Goal: Transaction & Acquisition: Purchase product/service

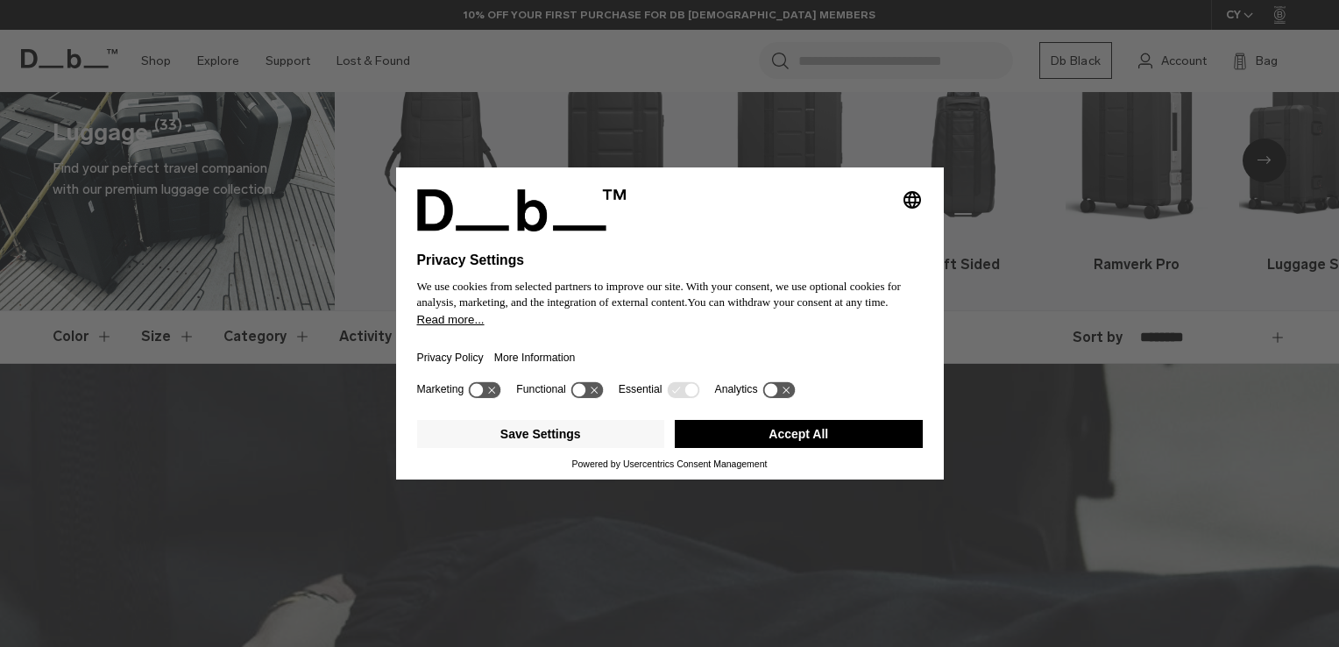
click at [727, 442] on button "Accept All" at bounding box center [799, 434] width 248 height 28
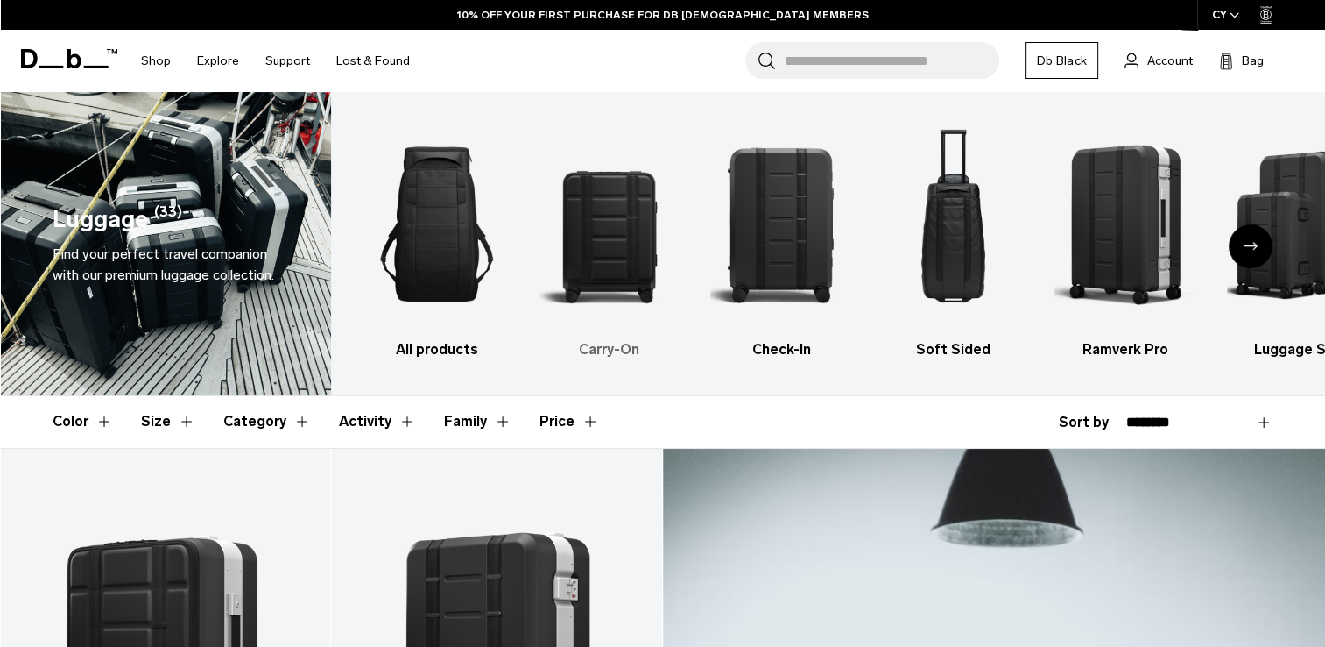
click at [619, 238] on img "2 / 6" at bounding box center [610, 224] width 142 height 212
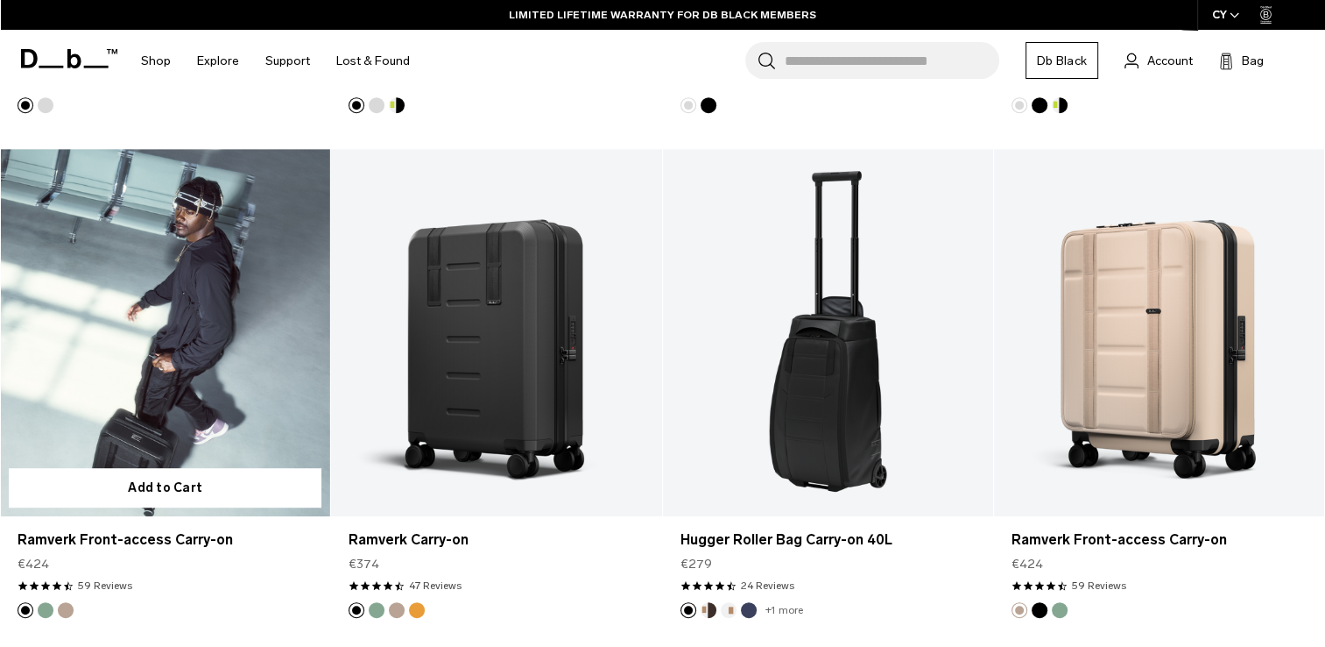
scroll to position [701, 0]
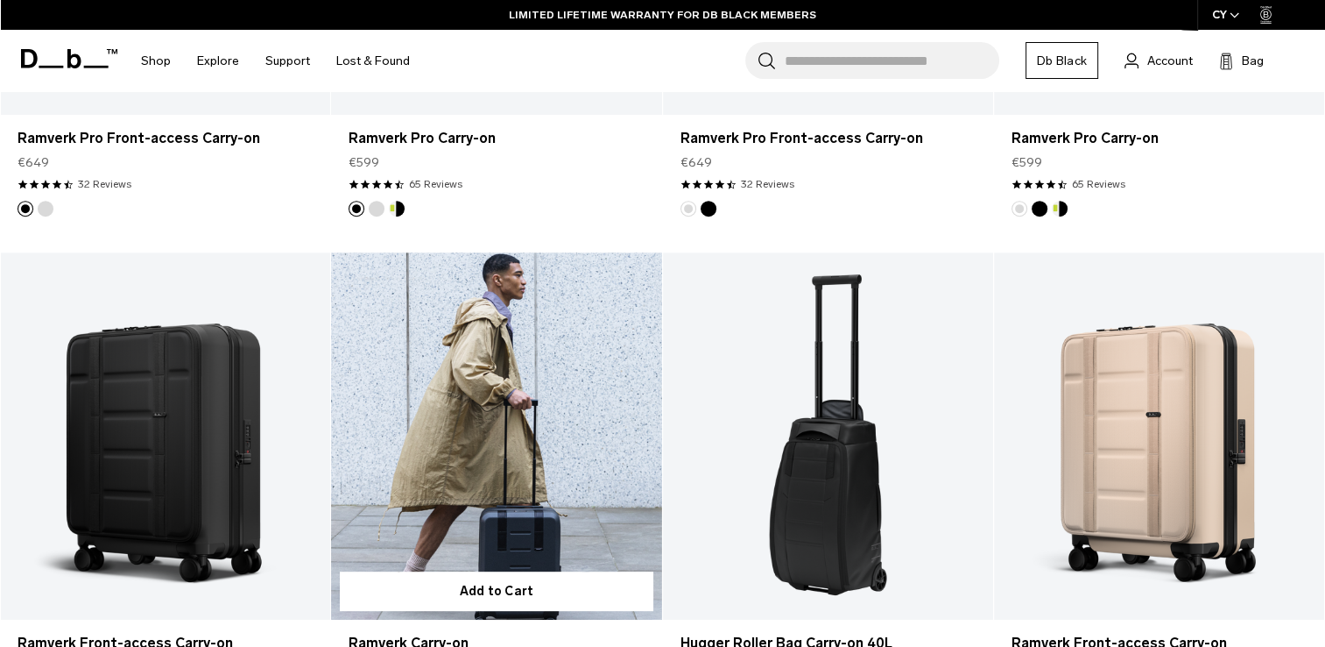
click at [543, 440] on link "Ramverk Carry-on" at bounding box center [496, 435] width 330 height 367
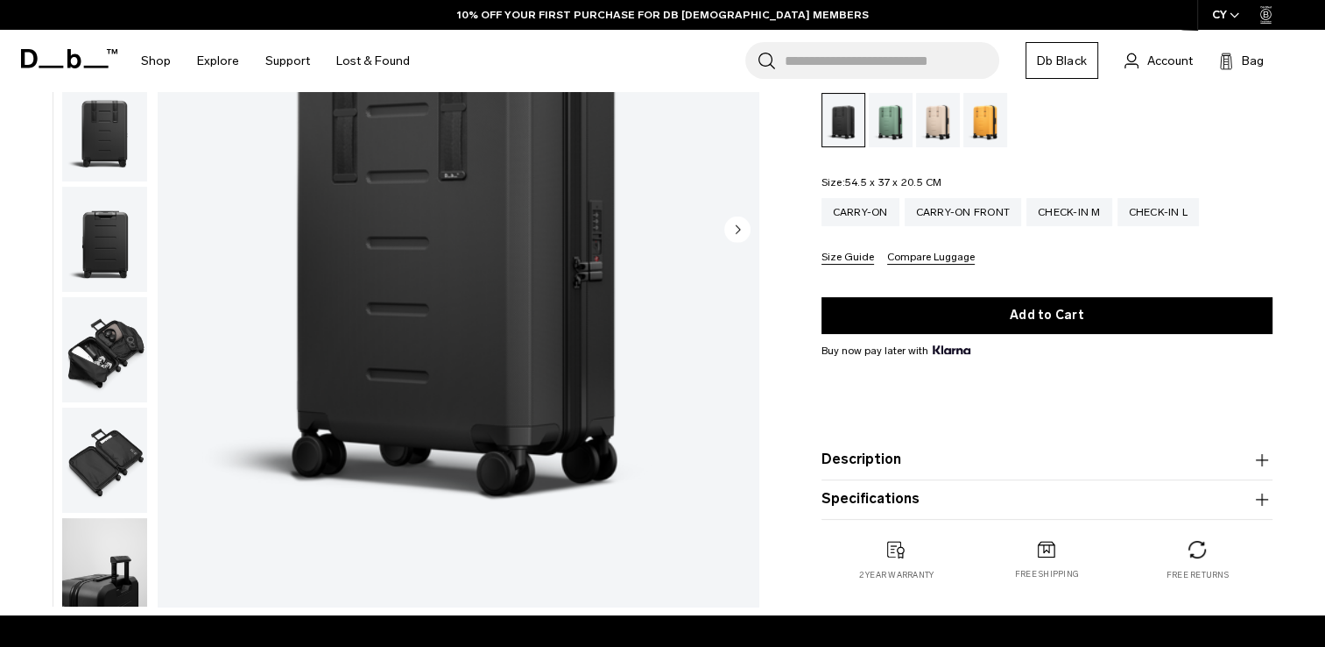
click at [867, 458] on button "Description" at bounding box center [1047, 459] width 451 height 21
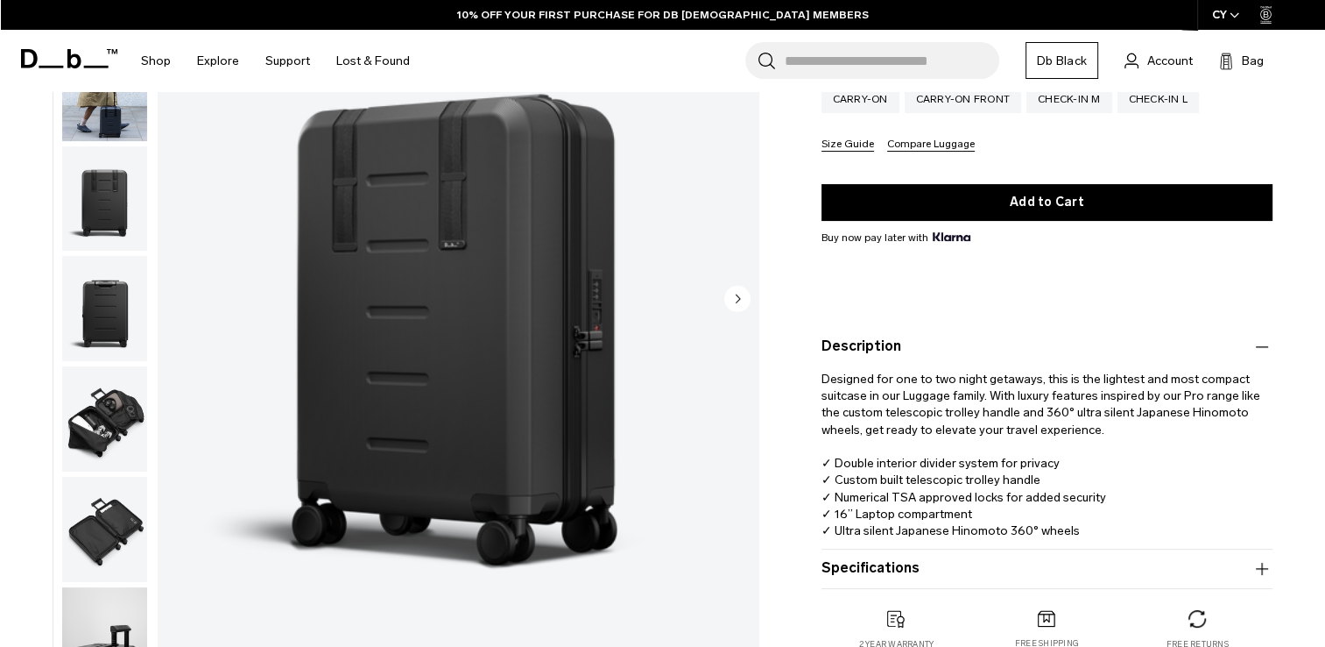
scroll to position [350, 0]
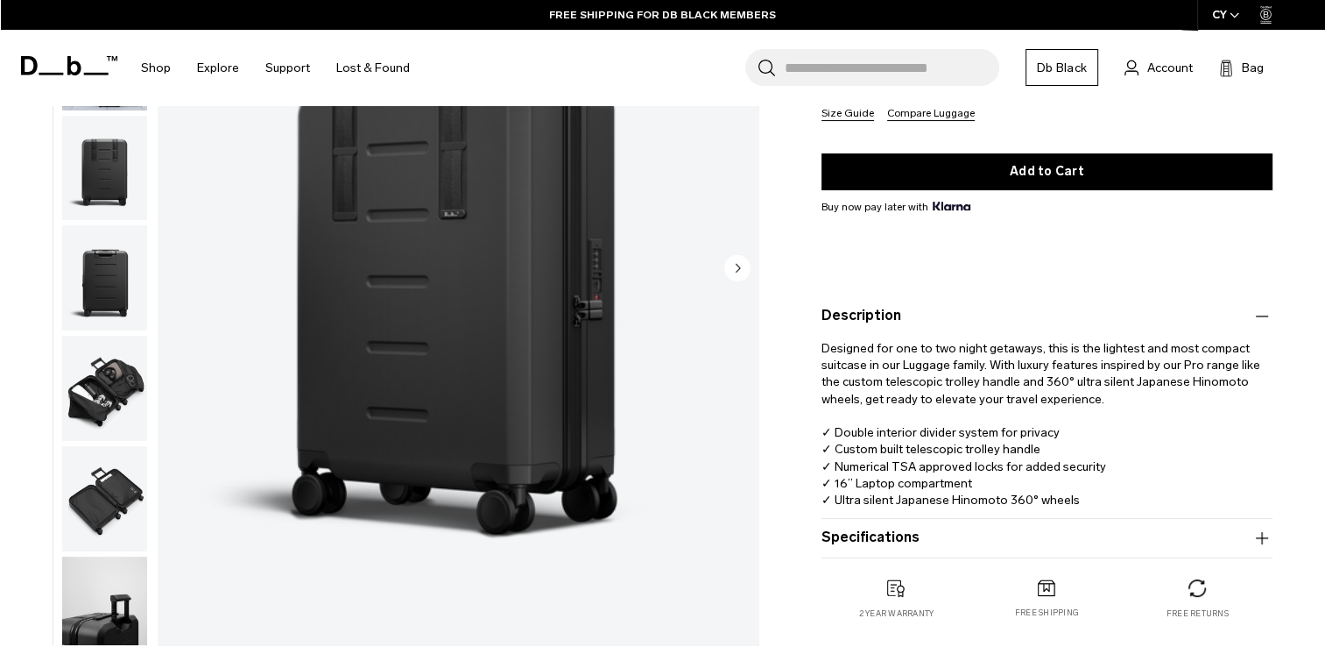
click at [882, 541] on button "Specifications" at bounding box center [1047, 537] width 451 height 21
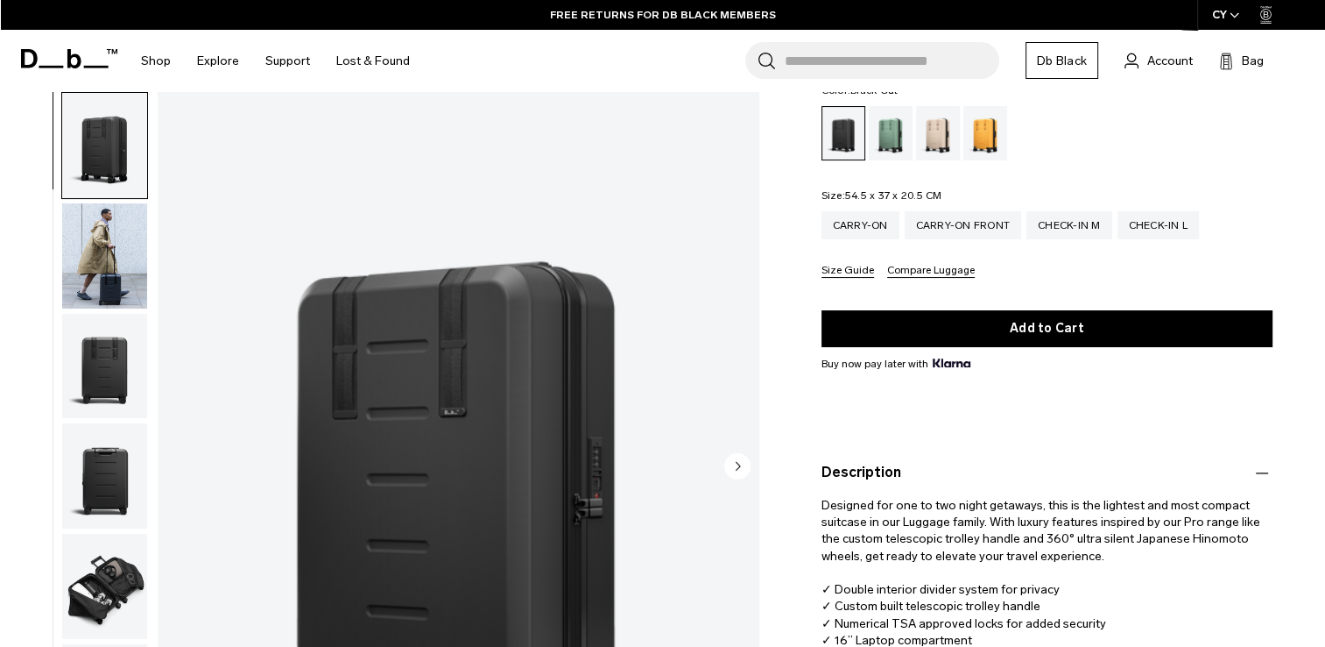
scroll to position [88, 0]
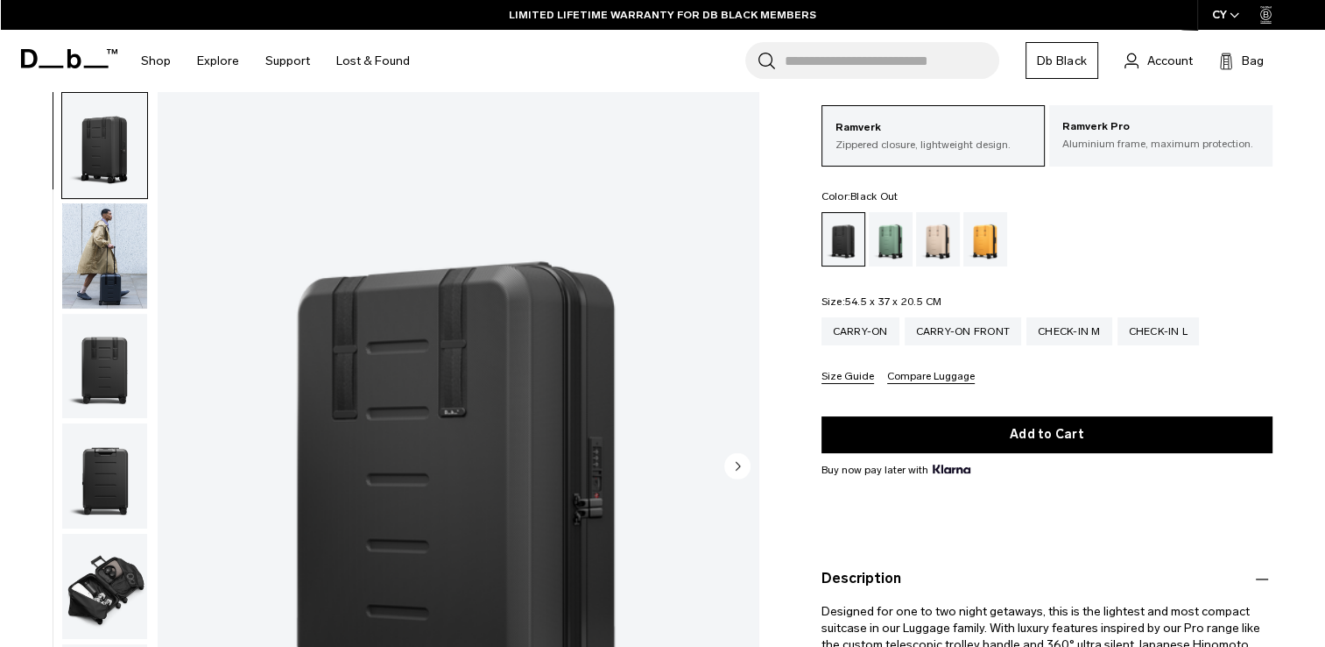
click at [95, 272] on img "button" at bounding box center [104, 255] width 85 height 105
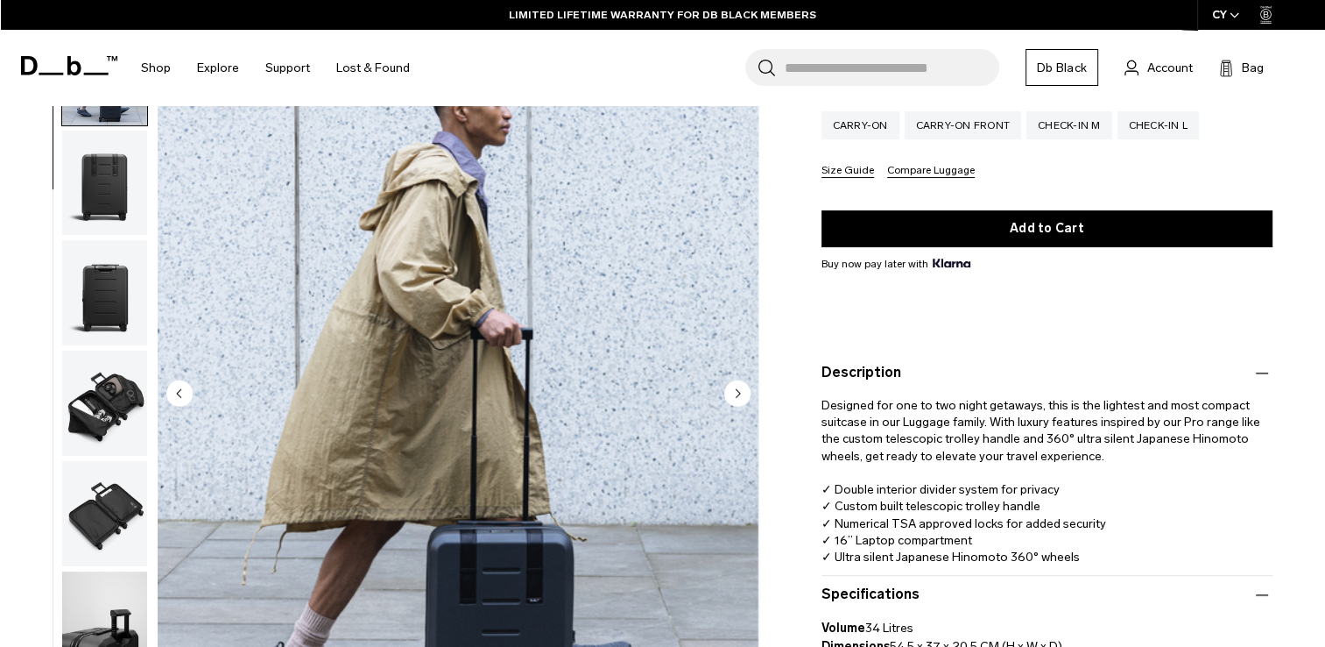
scroll to position [263, 0]
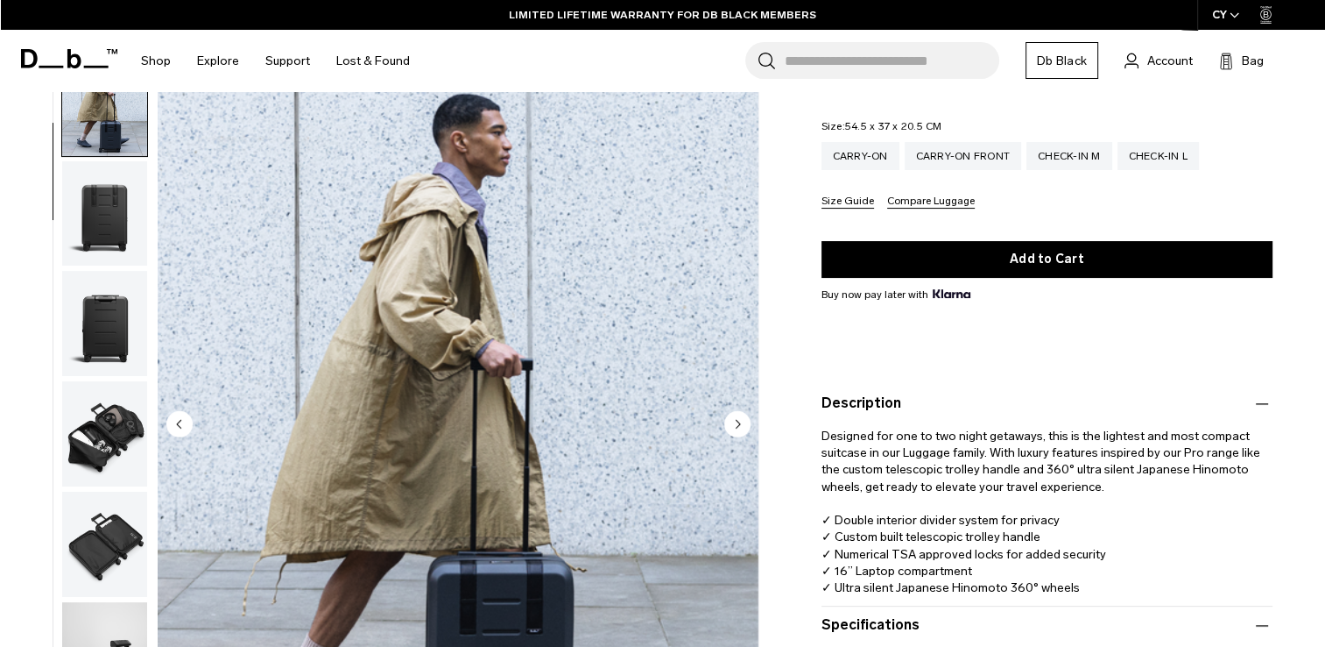
click at [100, 317] on img "button" at bounding box center [104, 324] width 85 height 105
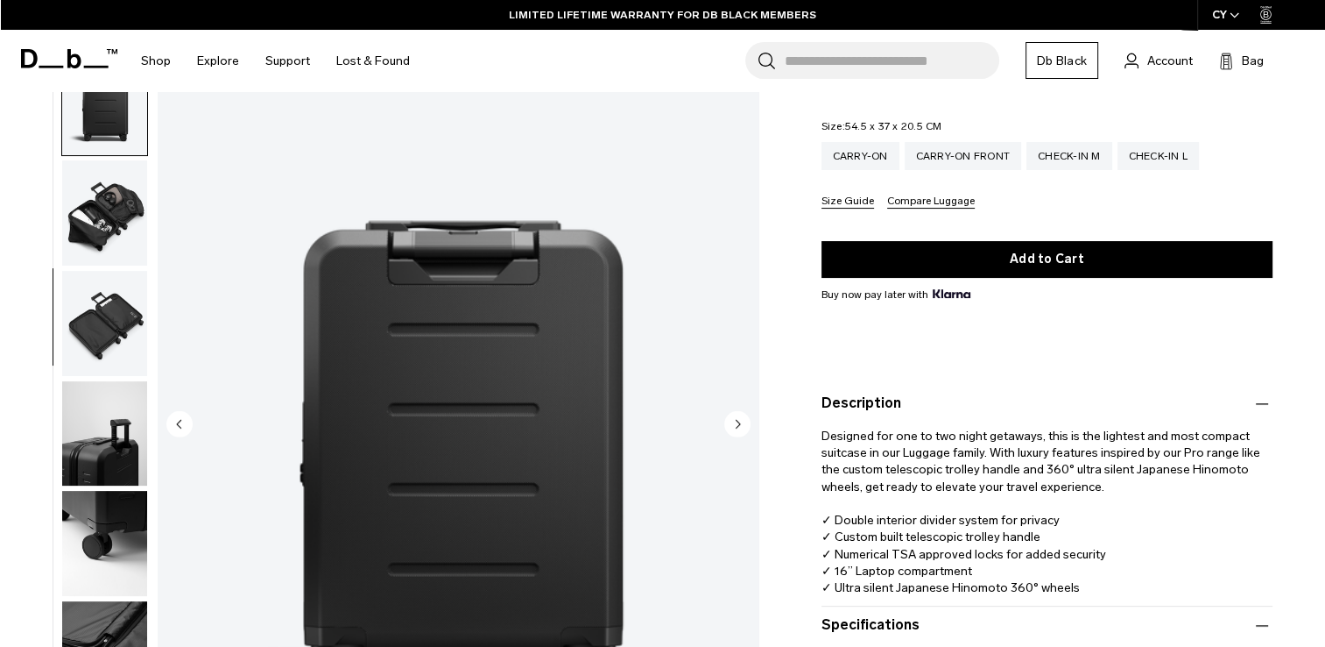
click at [95, 219] on img "button" at bounding box center [104, 213] width 85 height 105
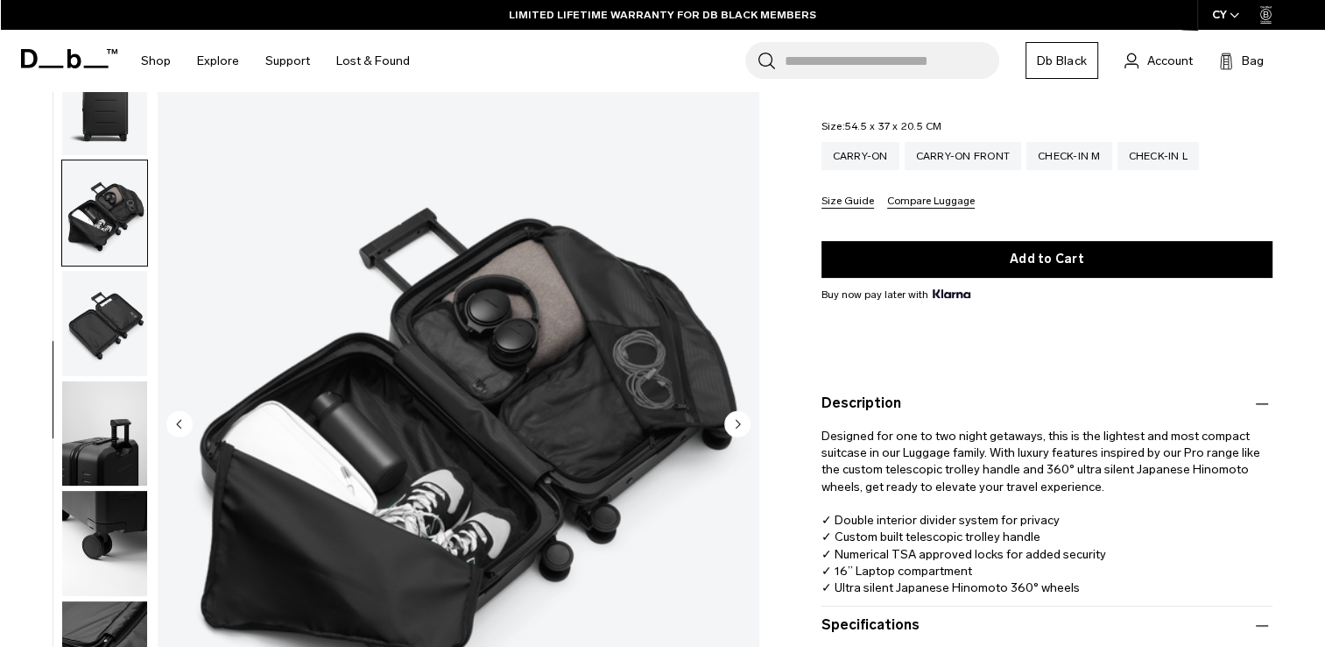
scroll to position [349, 0]
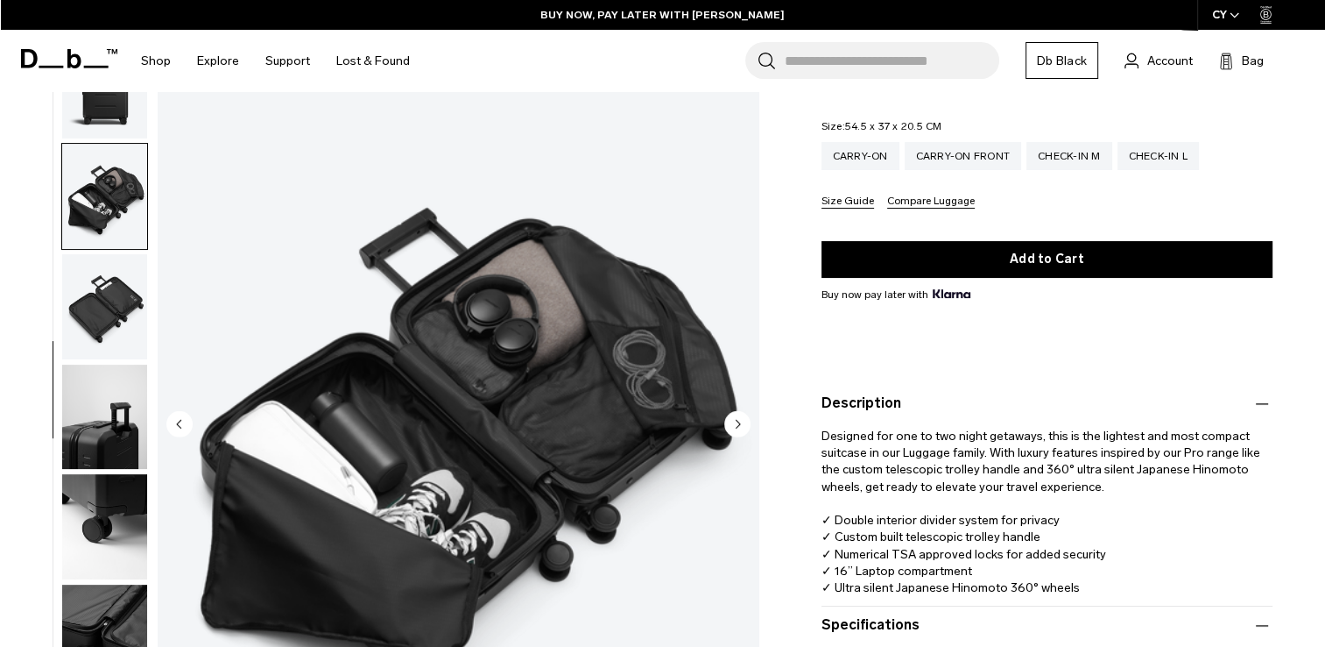
click at [113, 416] on img "button" at bounding box center [104, 416] width 85 height 105
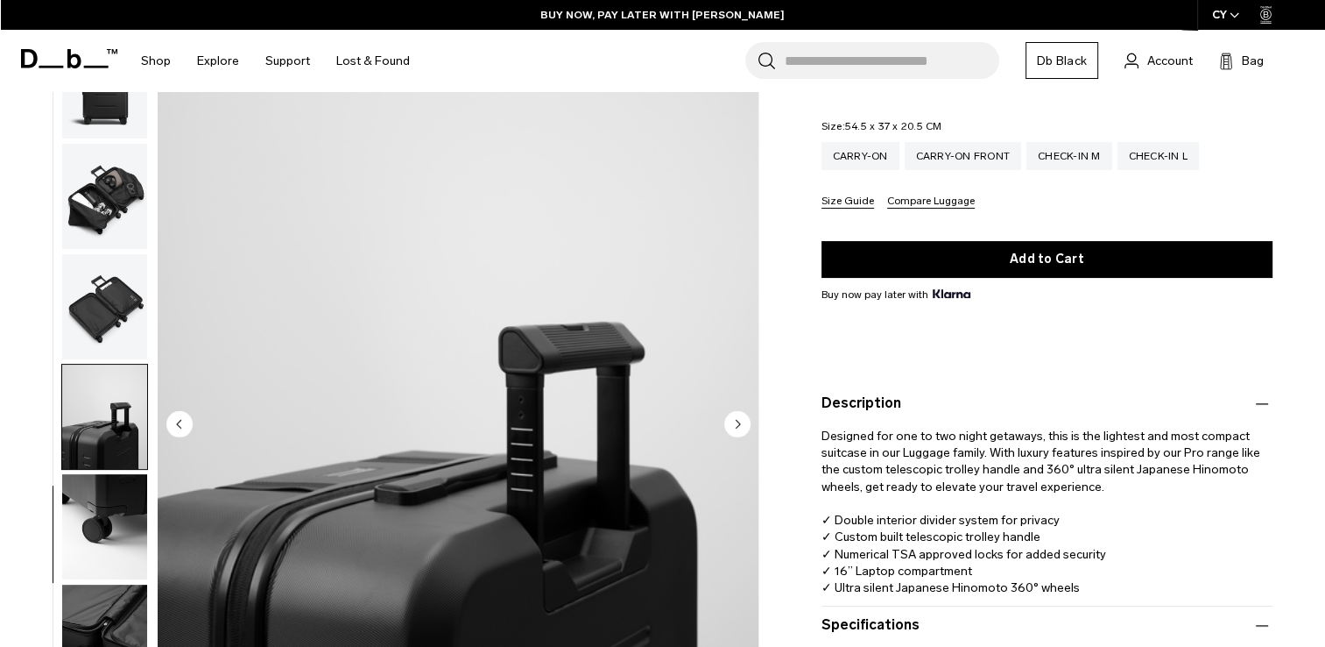
click at [110, 509] on img "button" at bounding box center [104, 527] width 85 height 105
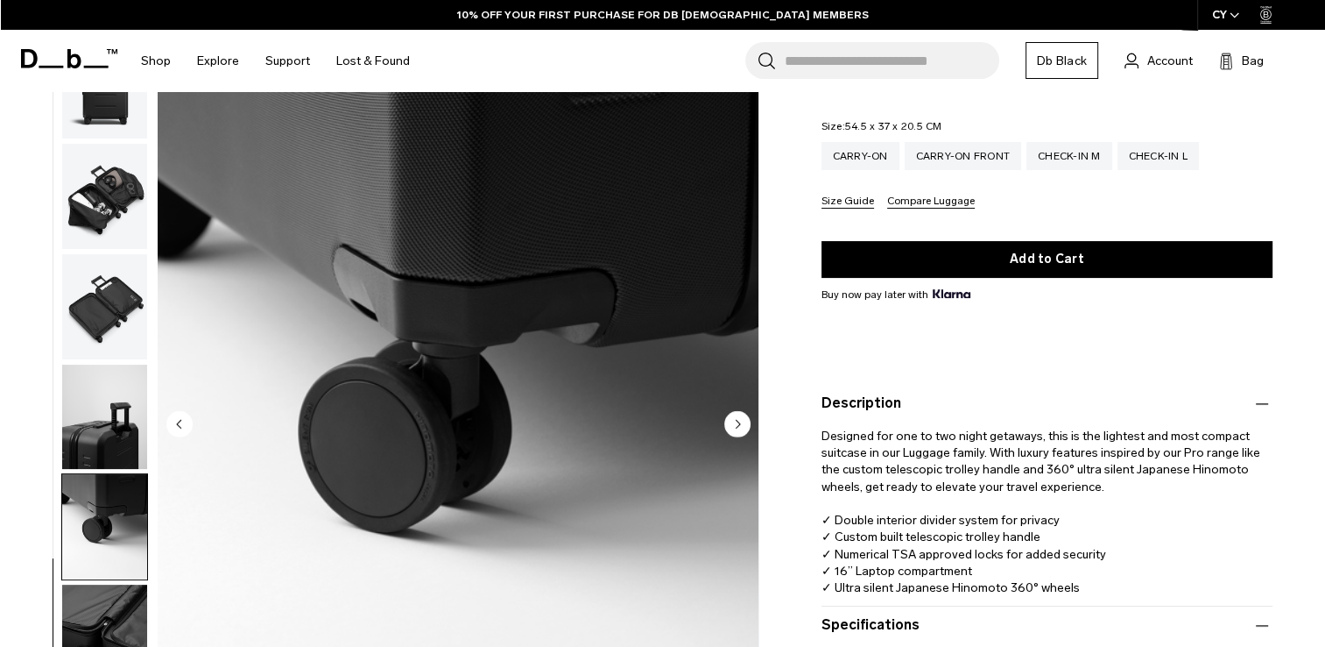
click at [97, 590] on img "button" at bounding box center [104, 637] width 85 height 105
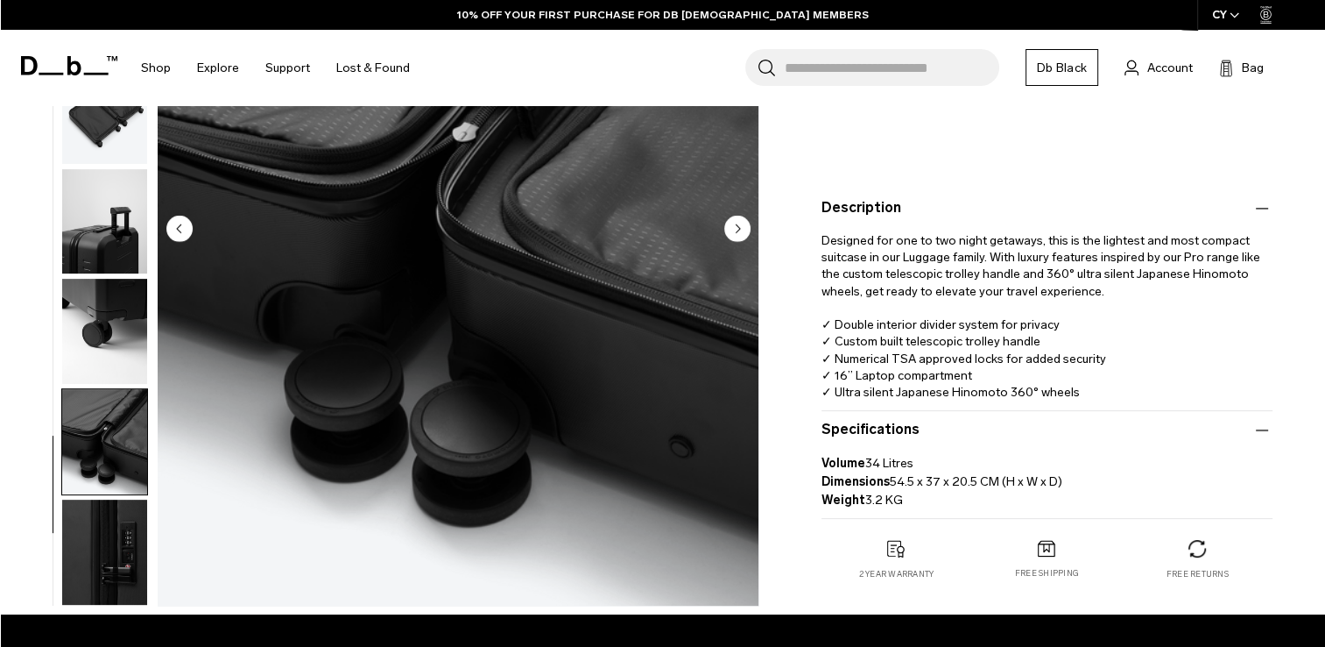
scroll to position [263, 0]
